Goal: Information Seeking & Learning: Learn about a topic

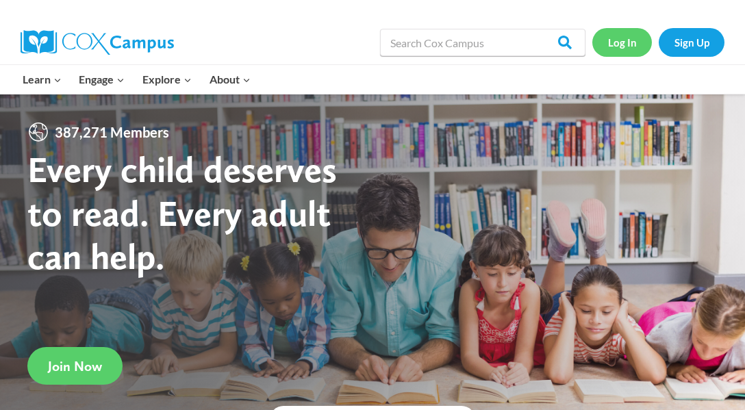
click at [622, 34] on link "Log In" at bounding box center [623, 42] width 60 height 28
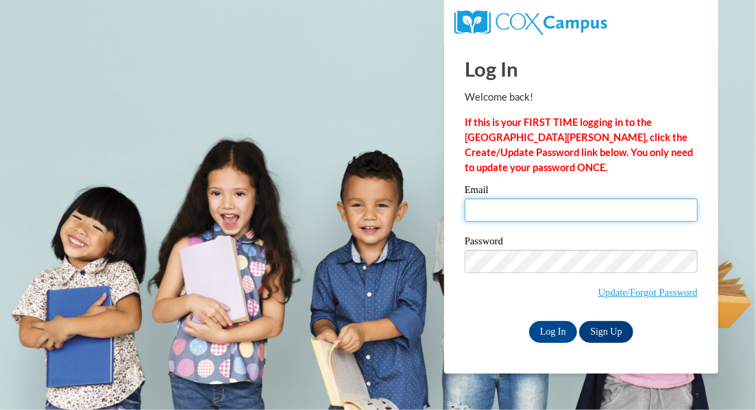
click at [500, 209] on input "Email" at bounding box center [581, 210] width 233 height 23
type input "[PERSON_NAME][EMAIL_ADDRESS][PERSON_NAME][DOMAIN_NAME]"
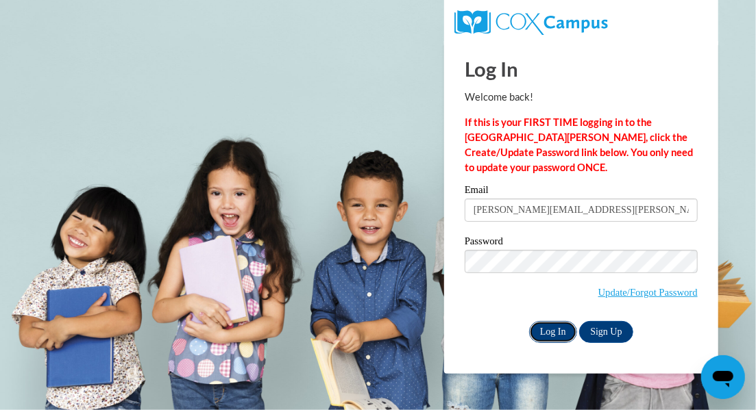
click at [549, 335] on input "Log In" at bounding box center [553, 332] width 48 height 22
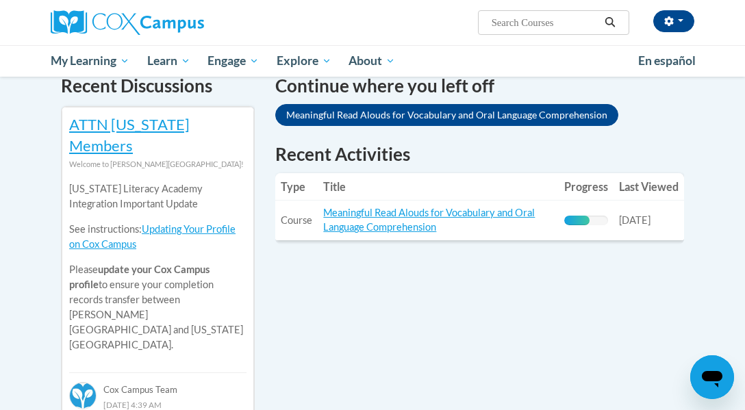
scroll to position [445, 0]
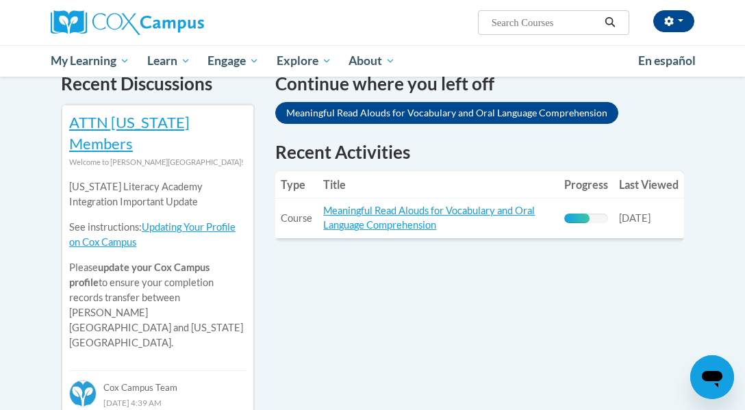
click at [365, 203] on td "Title: Meaningful Read Alouds for Vocabulary and Oral Language Comprehension" at bounding box center [438, 219] width 241 height 40
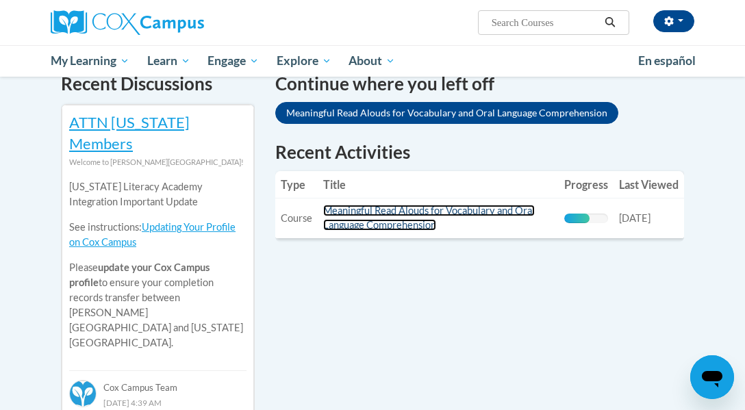
click at [367, 205] on link "Meaningful Read Alouds for Vocabulary and Oral Language Comprehension" at bounding box center [429, 218] width 212 height 26
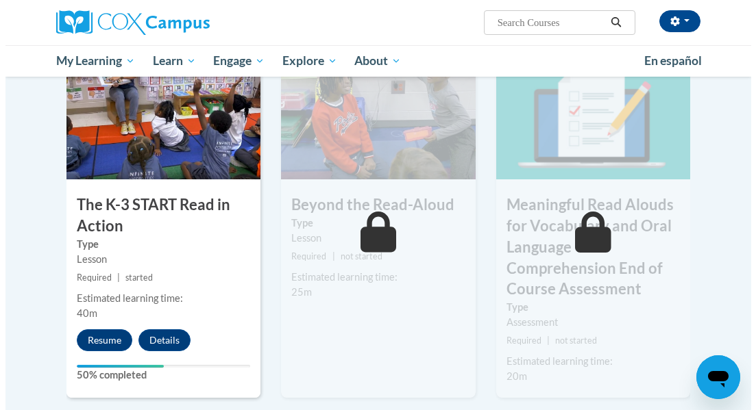
scroll to position [793, 0]
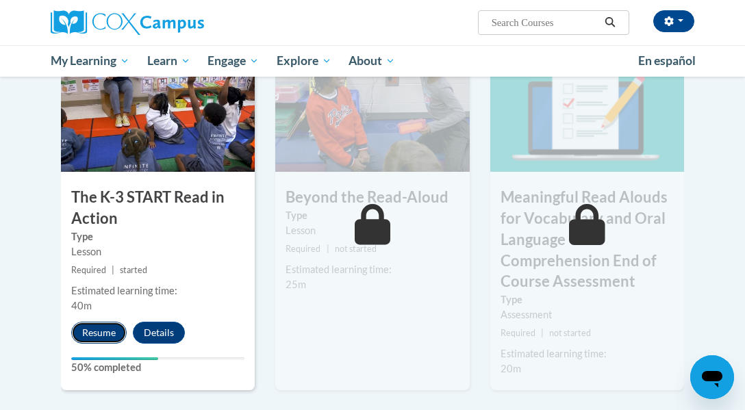
click at [106, 336] on button "Resume" at bounding box center [98, 333] width 55 height 22
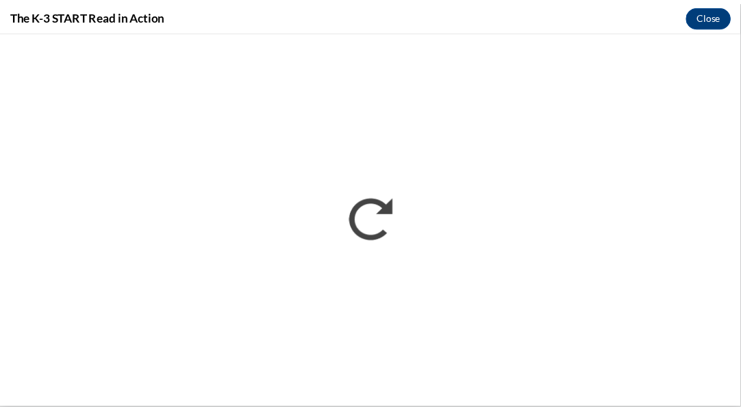
scroll to position [0, 0]
